Goal: Task Accomplishment & Management: Use online tool/utility

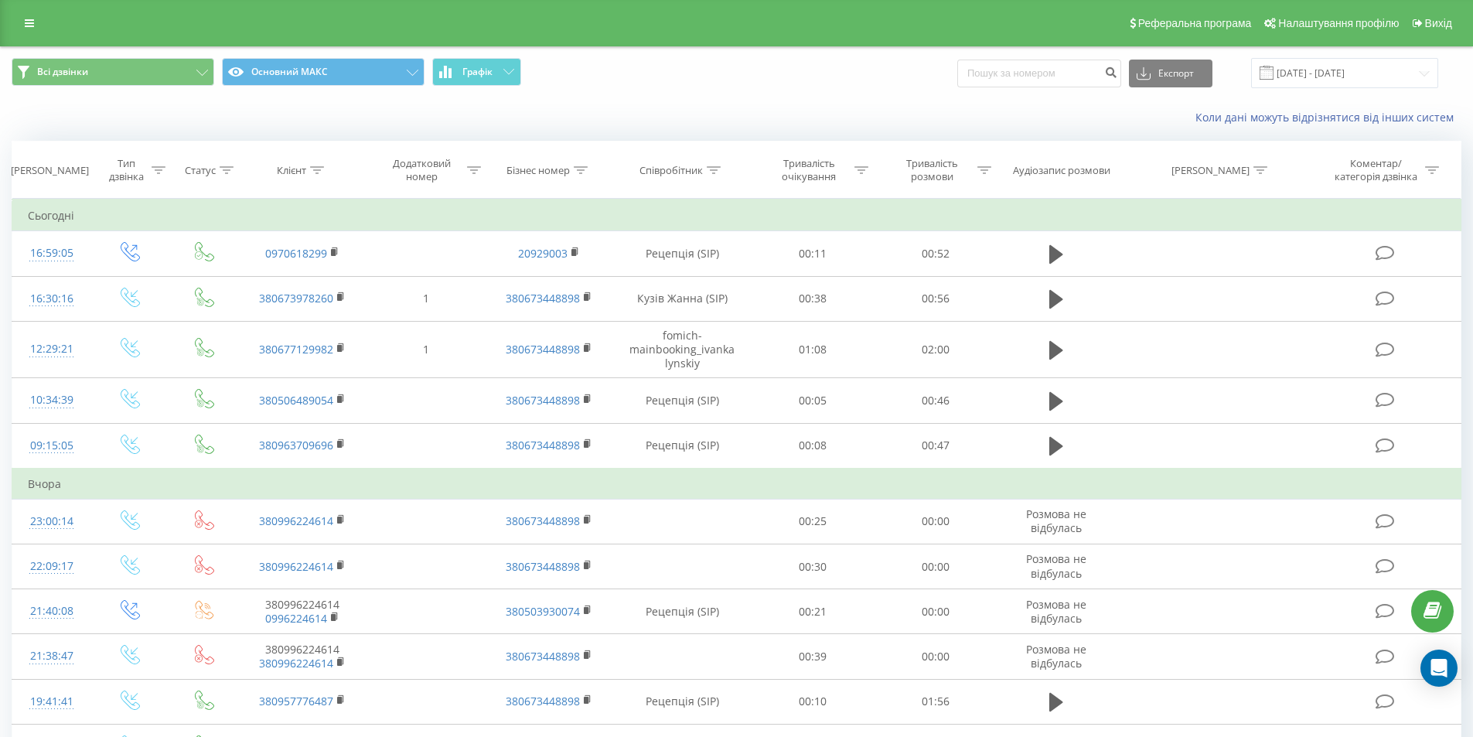
click at [417, 121] on div "Коли дані можуть відрізнятися вiд інших систем" at bounding box center [736, 117] width 1471 height 37
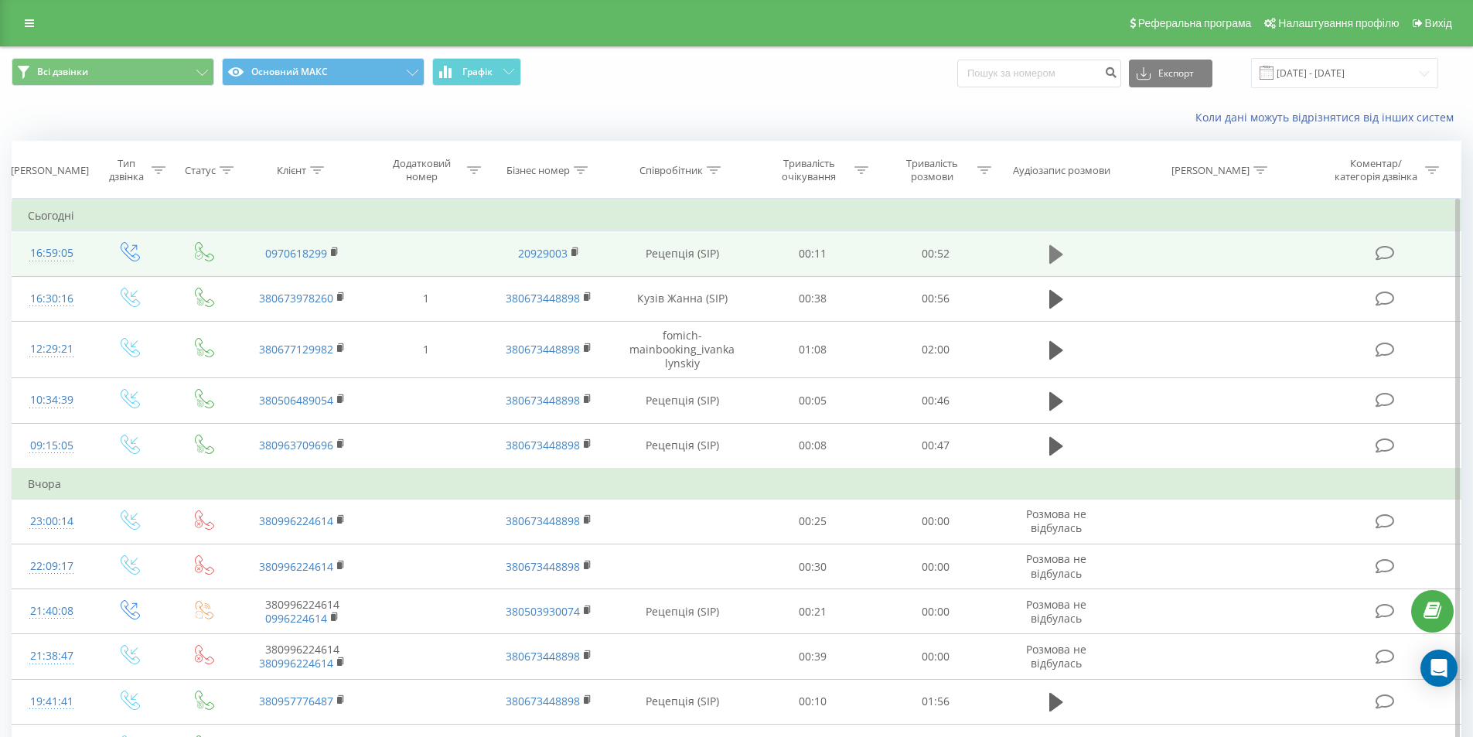
click at [1054, 254] on icon at bounding box center [1056, 254] width 14 height 19
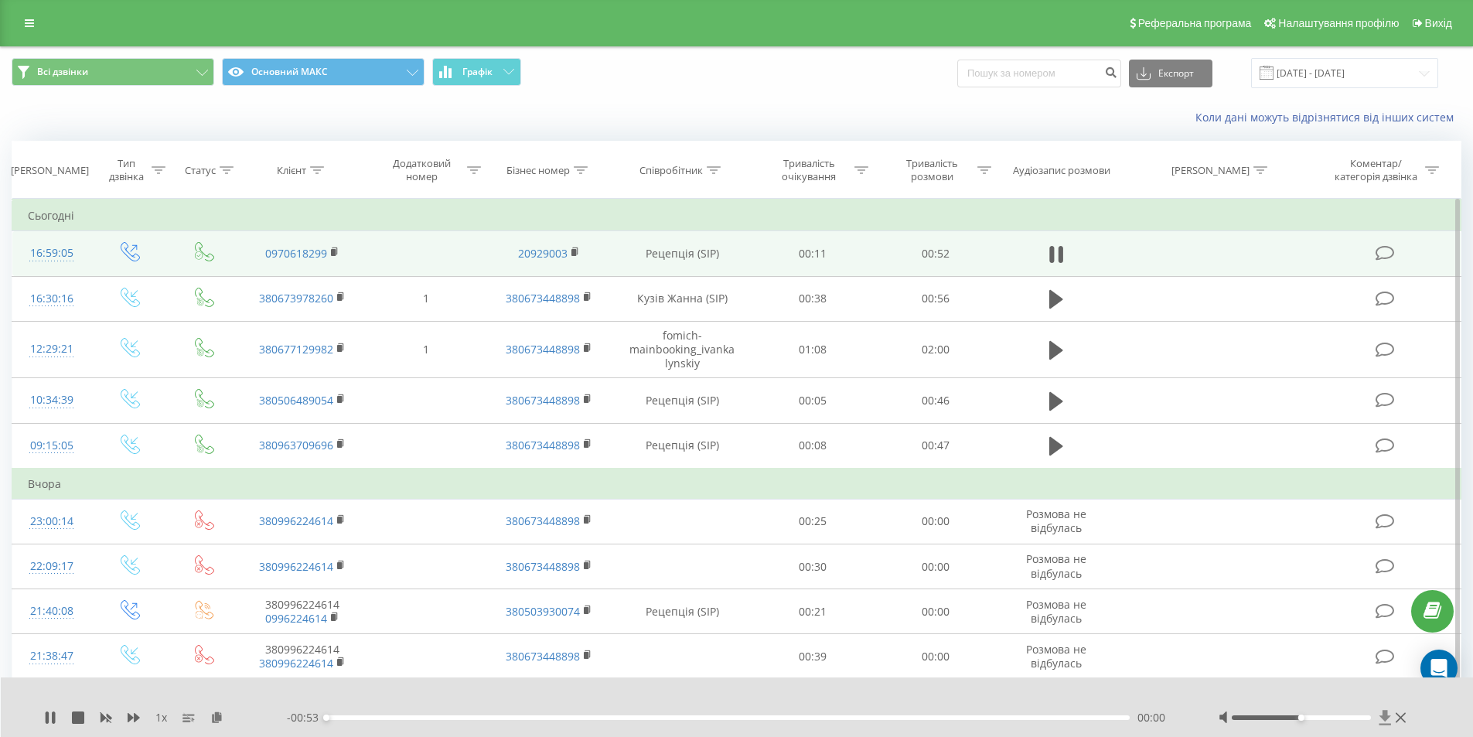
click at [1382, 716] on icon at bounding box center [1385, 717] width 12 height 15
click at [1385, 717] on icon at bounding box center [1385, 717] width 12 height 15
click at [1386, 714] on icon at bounding box center [1385, 717] width 12 height 15
click at [46, 720] on icon at bounding box center [47, 717] width 3 height 12
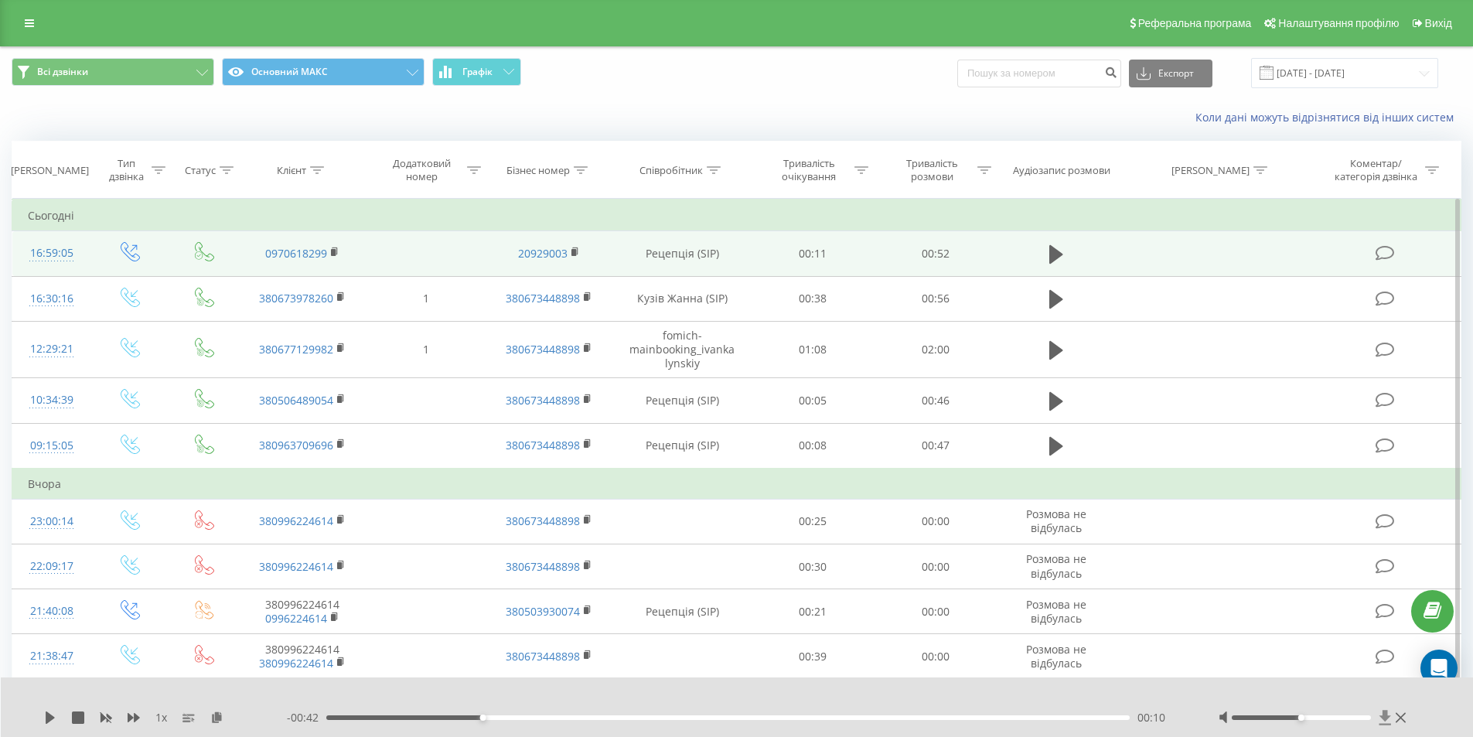
click at [1383, 716] on icon at bounding box center [1385, 717] width 12 height 15
click at [1048, 253] on button at bounding box center [1055, 254] width 23 height 23
click at [1384, 715] on icon at bounding box center [1385, 717] width 12 height 15
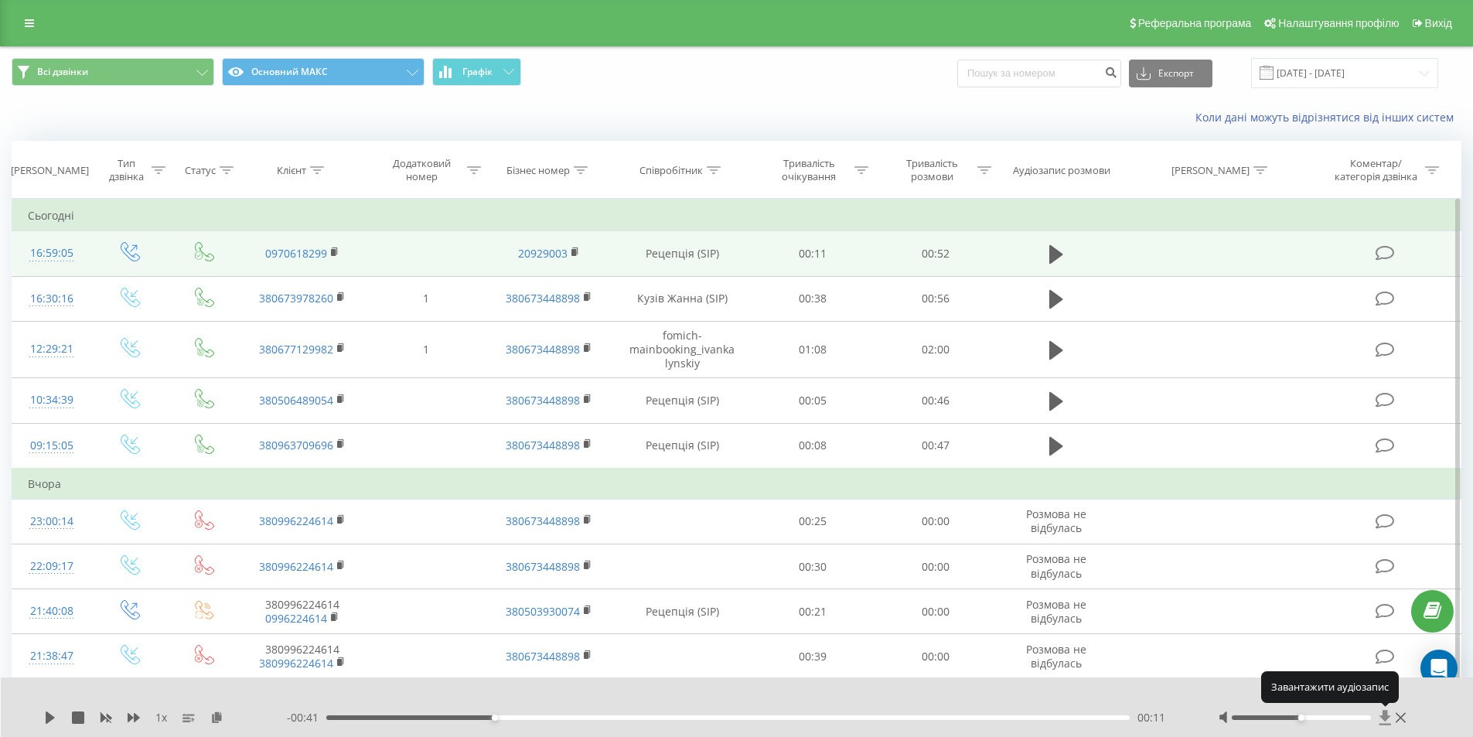
click at [1384, 715] on icon at bounding box center [1385, 717] width 12 height 15
click at [1382, 714] on icon at bounding box center [1384, 717] width 13 height 15
click at [215, 717] on icon at bounding box center [216, 716] width 13 height 11
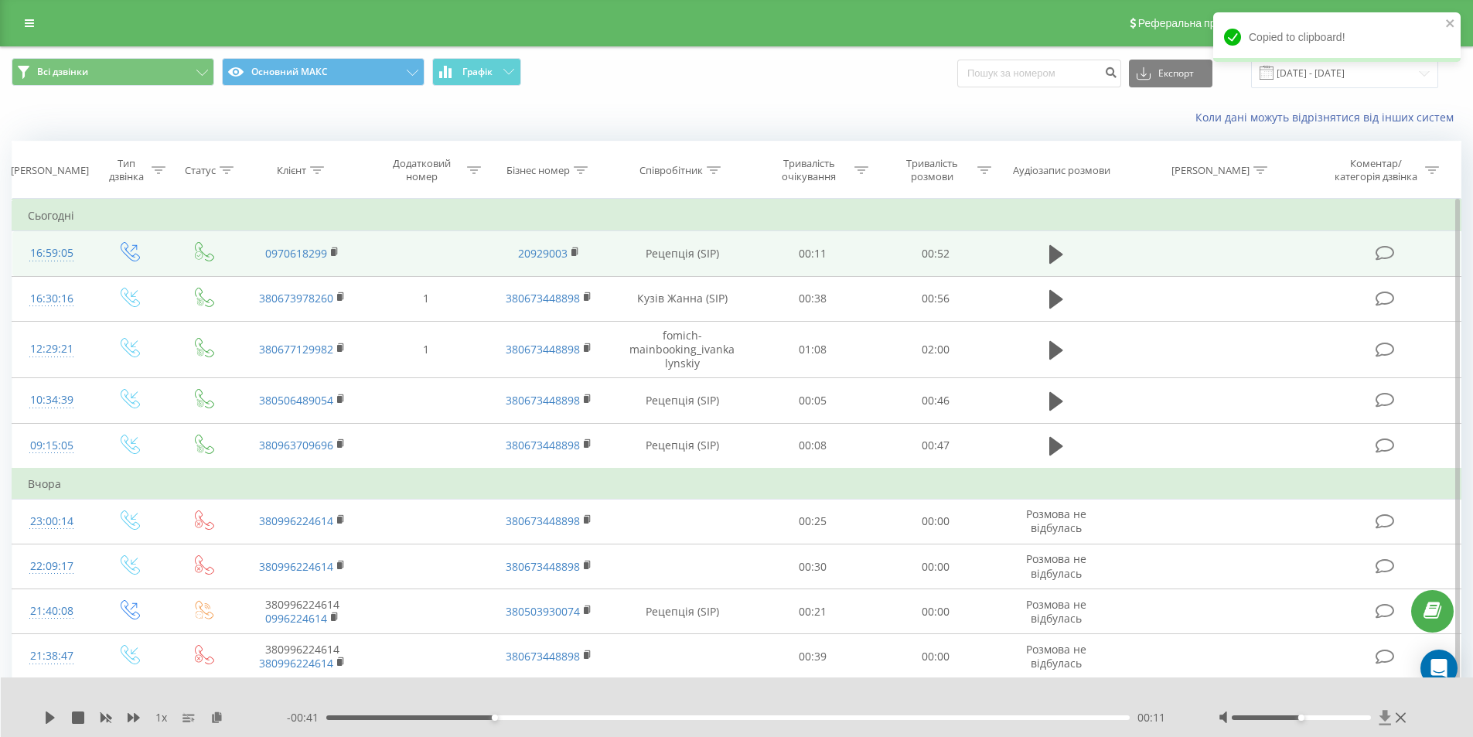
click at [1385, 714] on icon at bounding box center [1385, 717] width 12 height 15
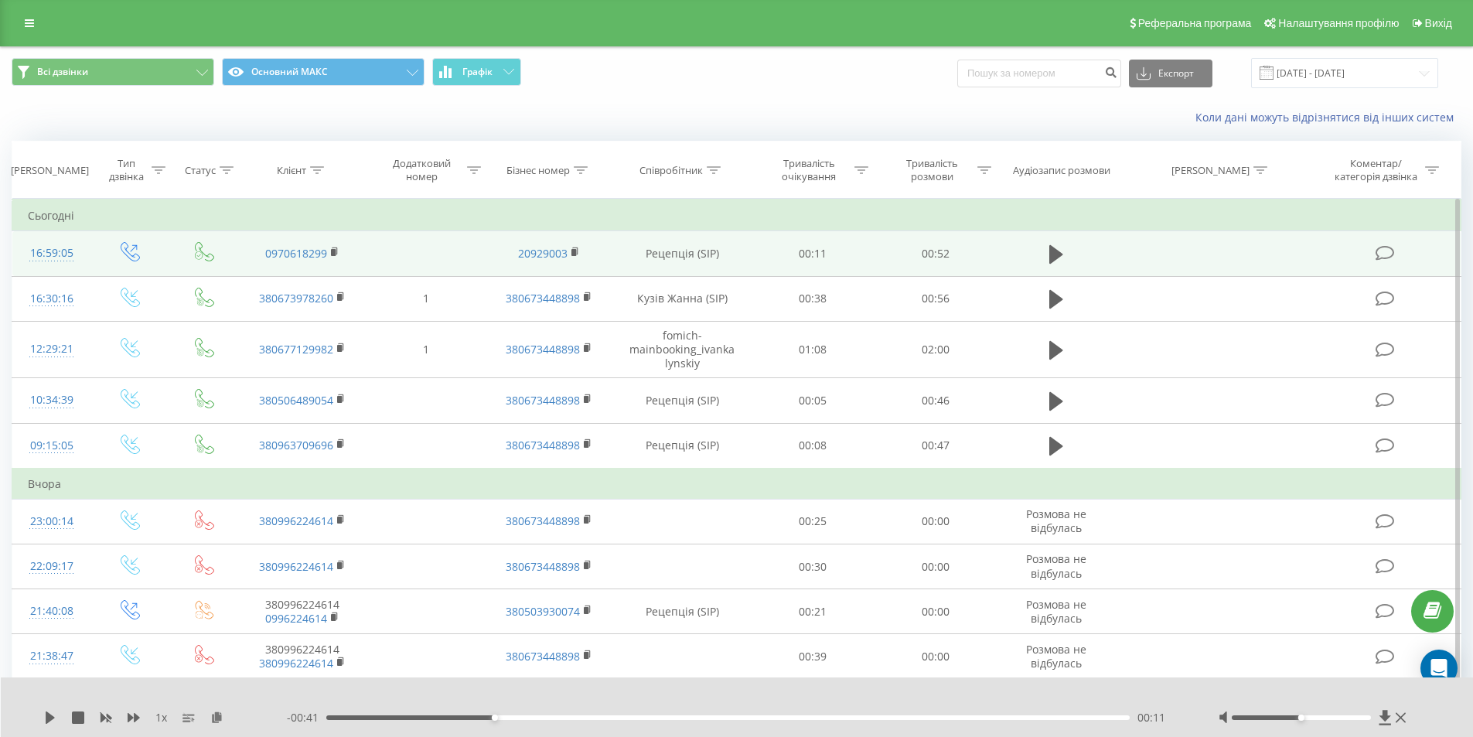
drag, startPoint x: 275, startPoint y: 124, endPoint x: 239, endPoint y: 88, distance: 51.4
click at [275, 124] on div "Коли дані можуть відрізнятися вiд інших систем" at bounding box center [736, 117] width 1471 height 37
